Goal: Find specific page/section: Find specific page/section

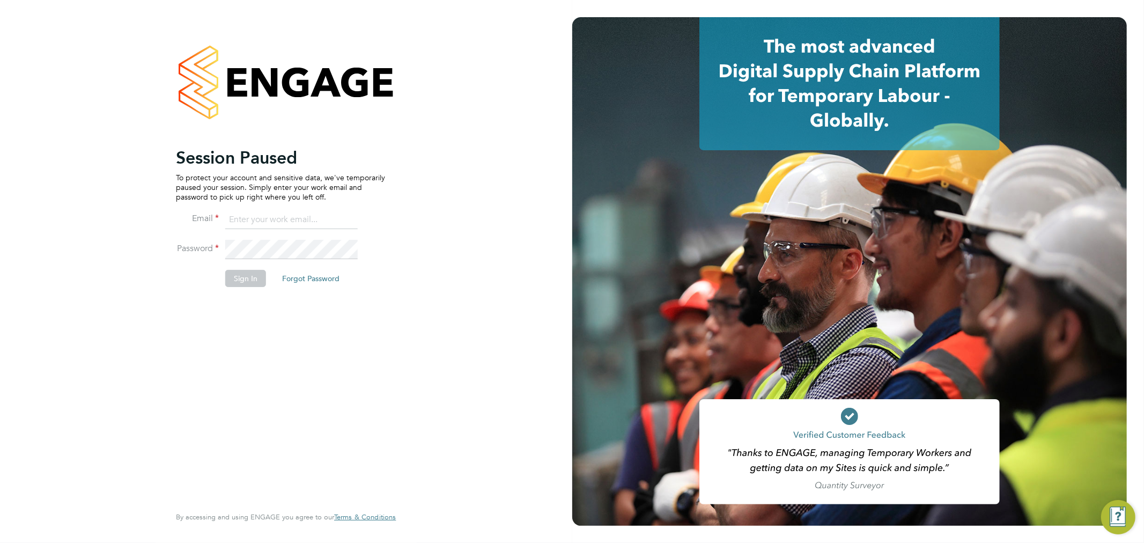
type input "[PERSON_NAME][EMAIL_ADDRESS][DOMAIN_NAME]"
click at [251, 281] on button "Sign In" at bounding box center [245, 278] width 41 height 17
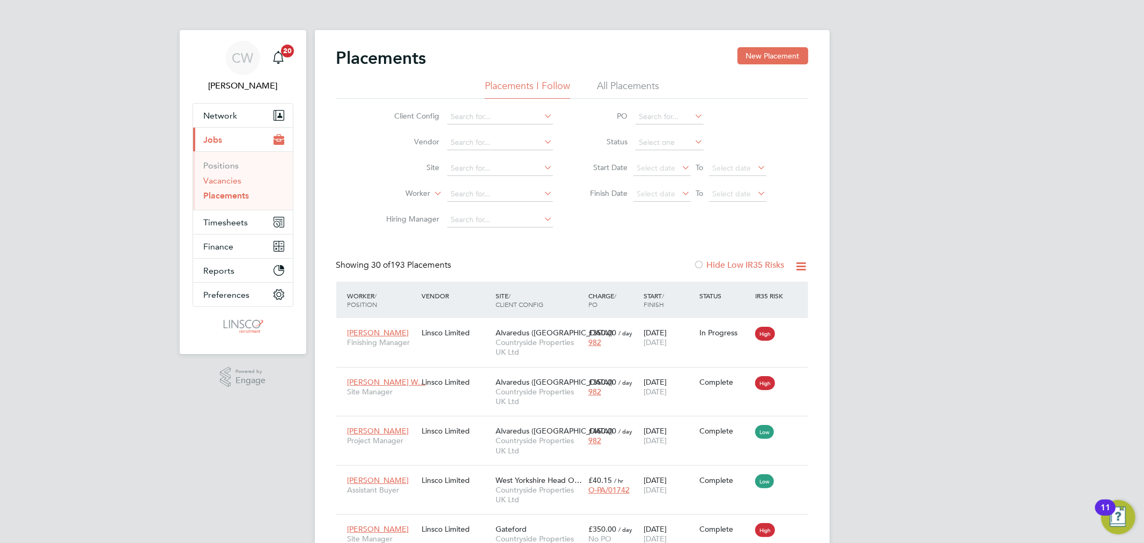
click at [220, 184] on link "Vacancies" at bounding box center [223, 180] width 38 height 10
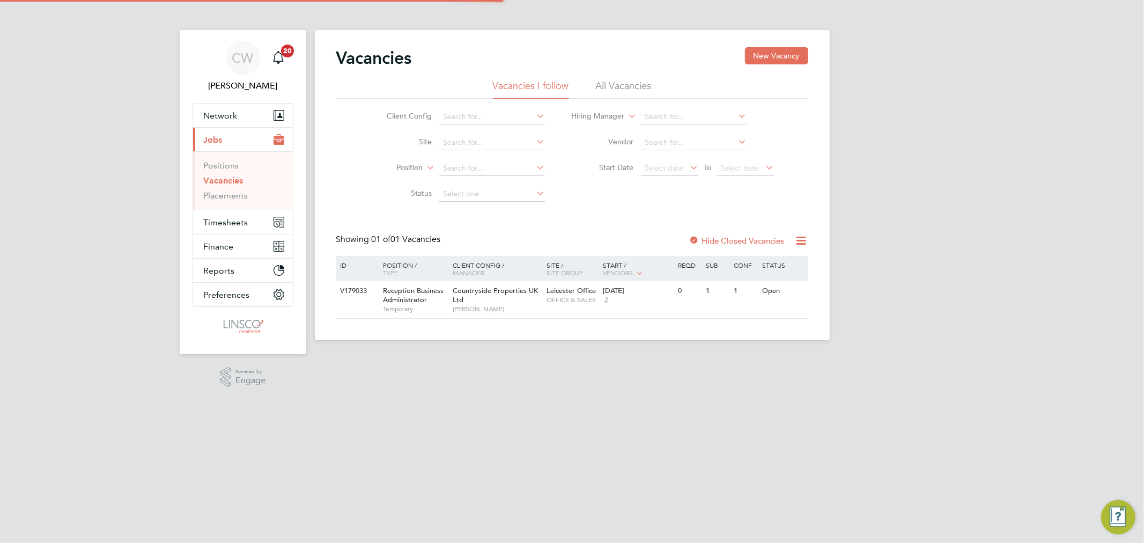
click at [626, 84] on li "All Vacancies" at bounding box center [624, 88] width 56 height 19
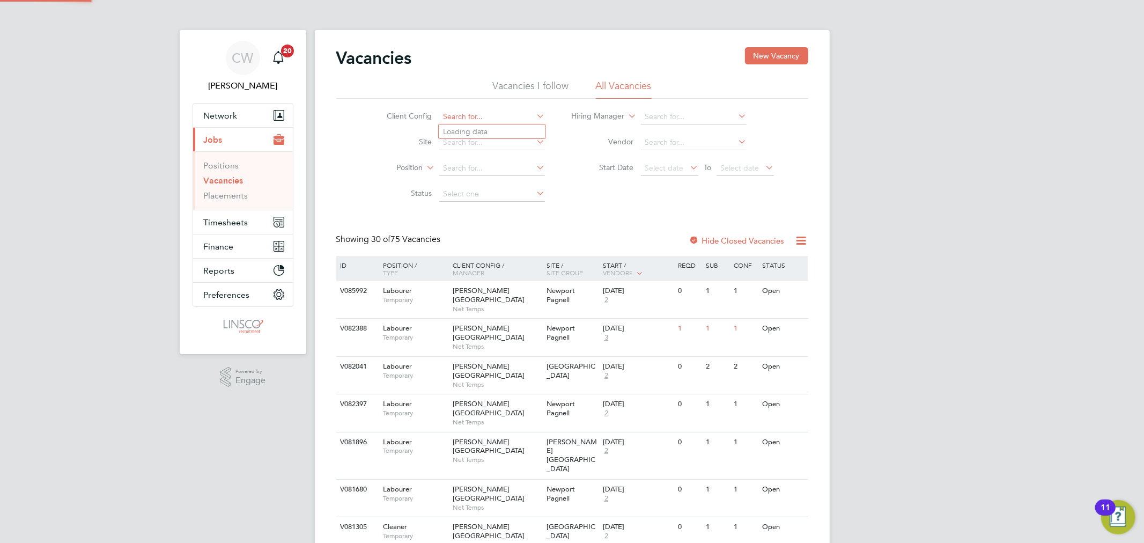
click at [473, 117] on input at bounding box center [492, 116] width 106 height 15
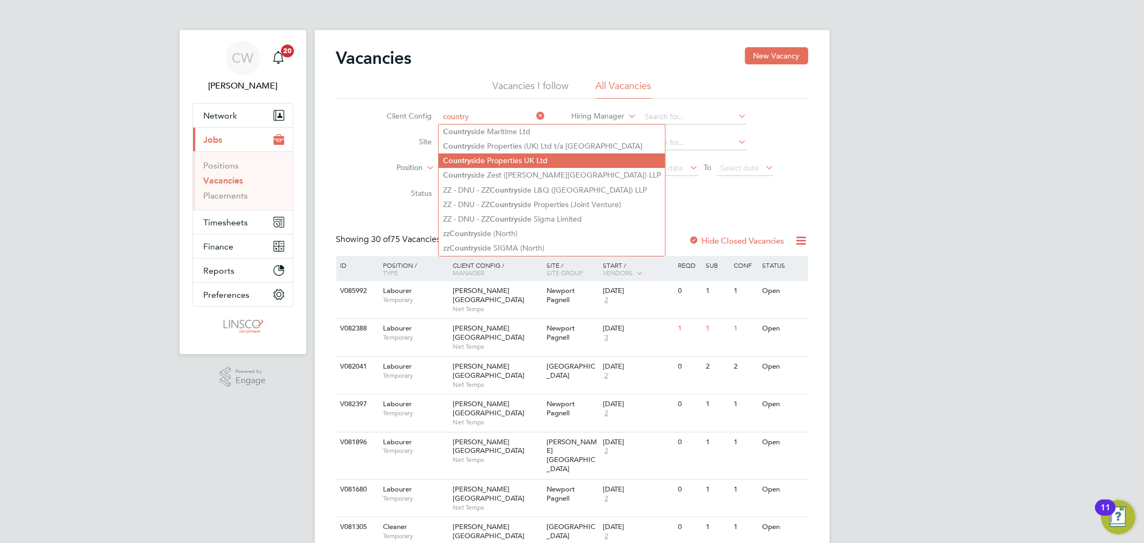
click at [485, 159] on li "Country side Properties UK Ltd" at bounding box center [552, 160] width 226 height 14
type input "Countryside Properties UK Ltd"
